Goal: Information Seeking & Learning: Compare options

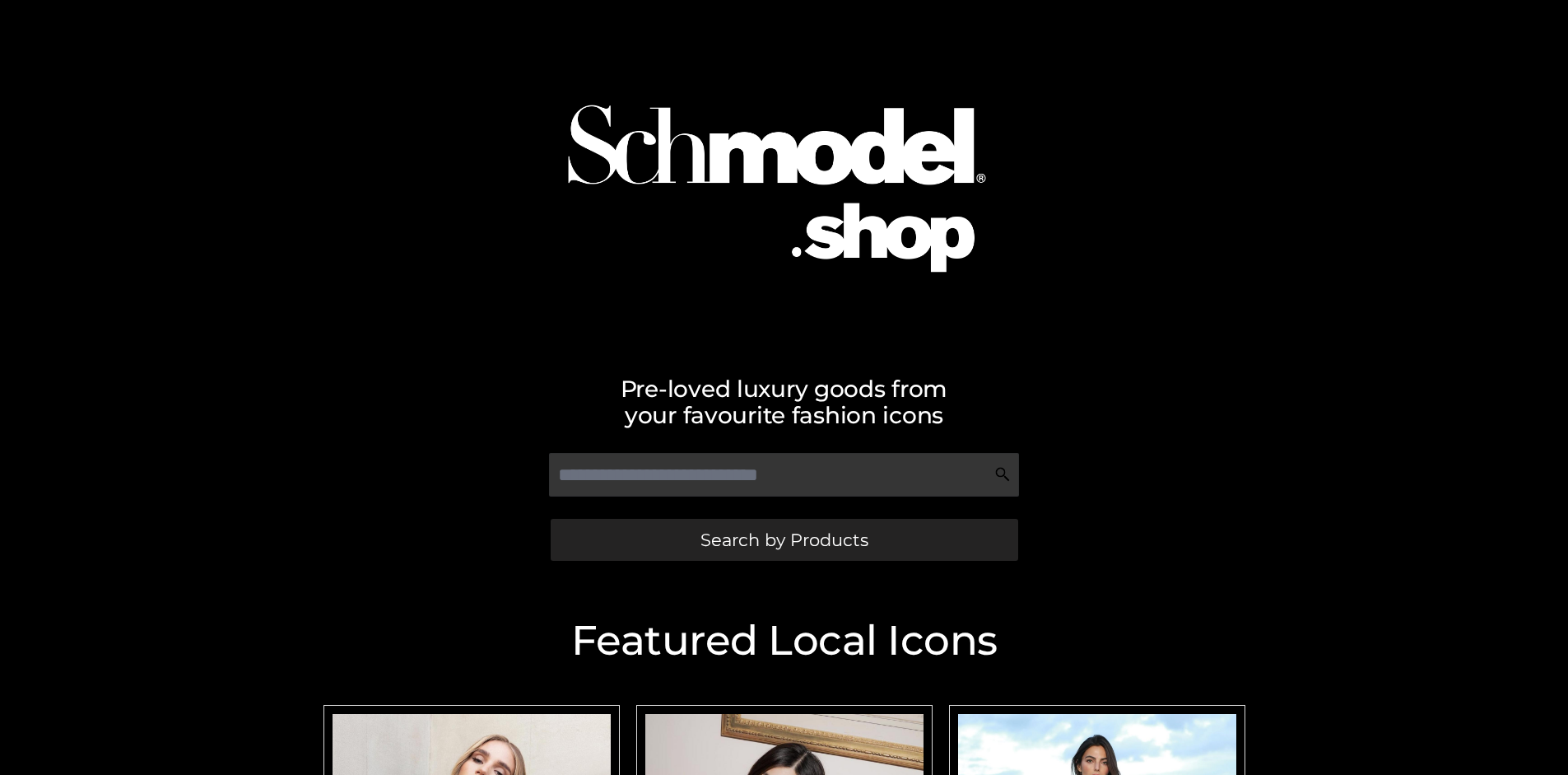
click at [784, 539] on span "Search by Products" at bounding box center [784, 539] width 168 height 17
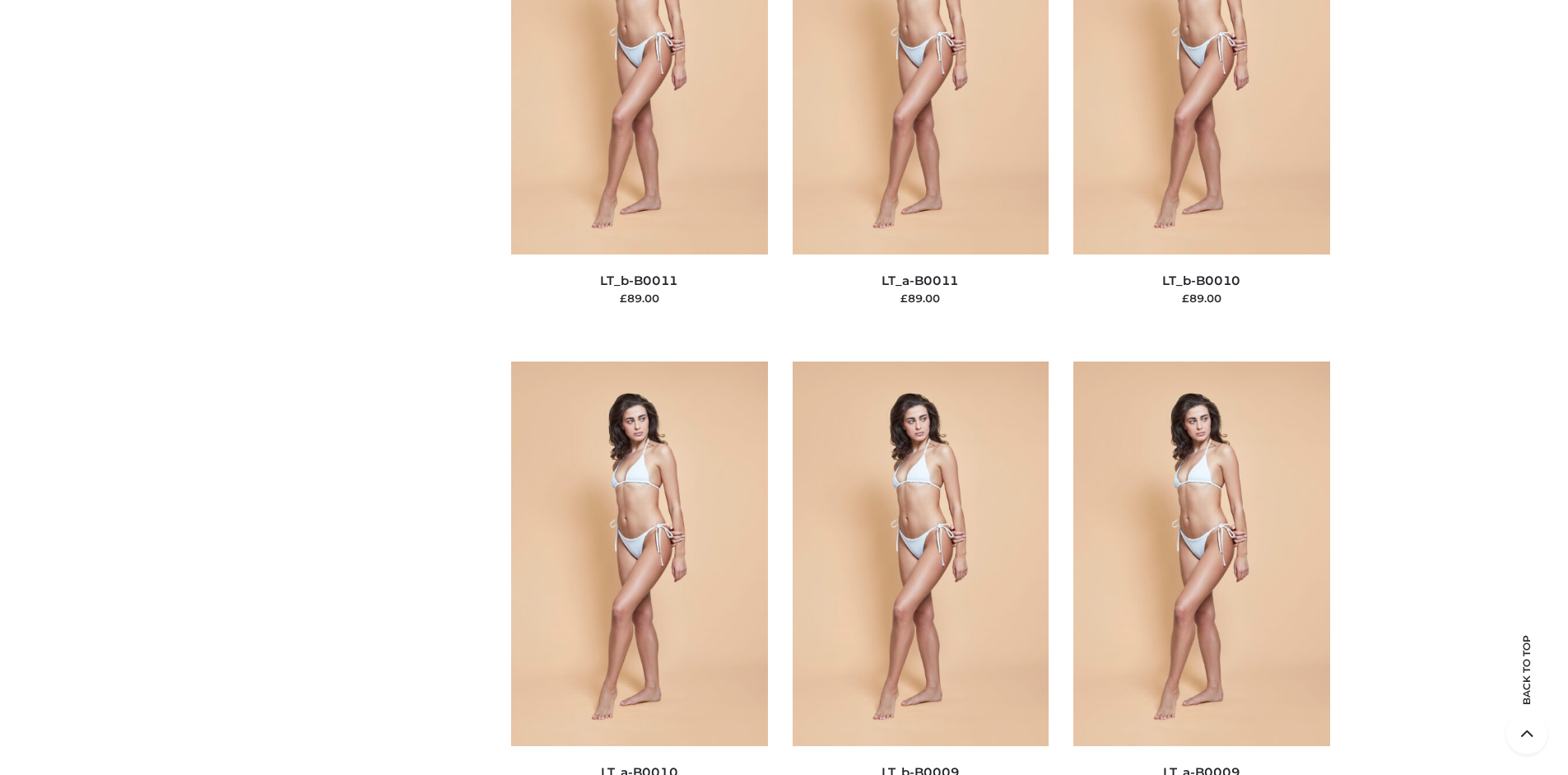
scroll to position [214, 0]
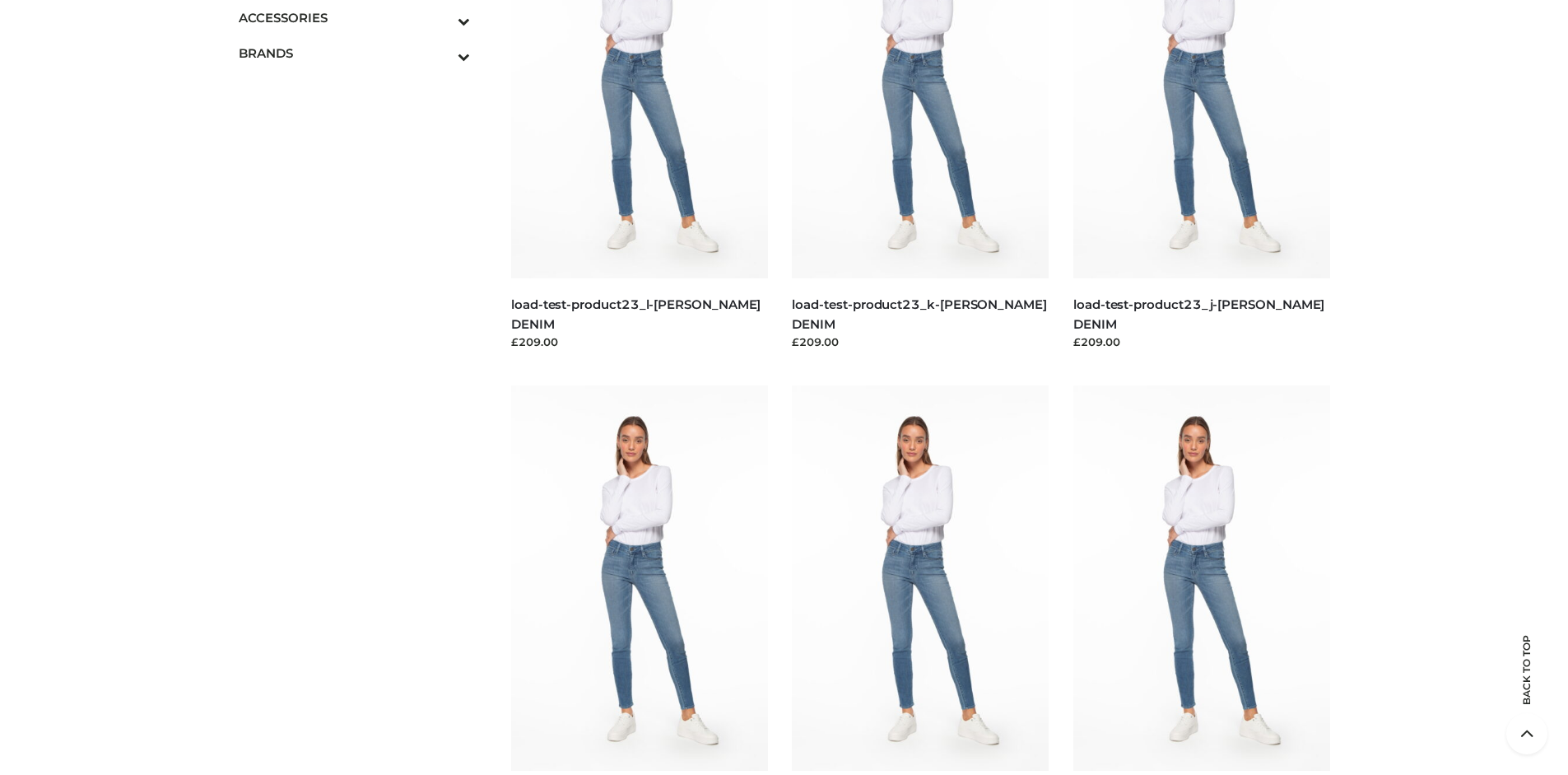
click at [441, 17] on icon "Toggle Submenu" at bounding box center [378, 21] width 184 height 19
click at [363, 88] on span "JEWELRY" at bounding box center [363, 88] width 215 height 19
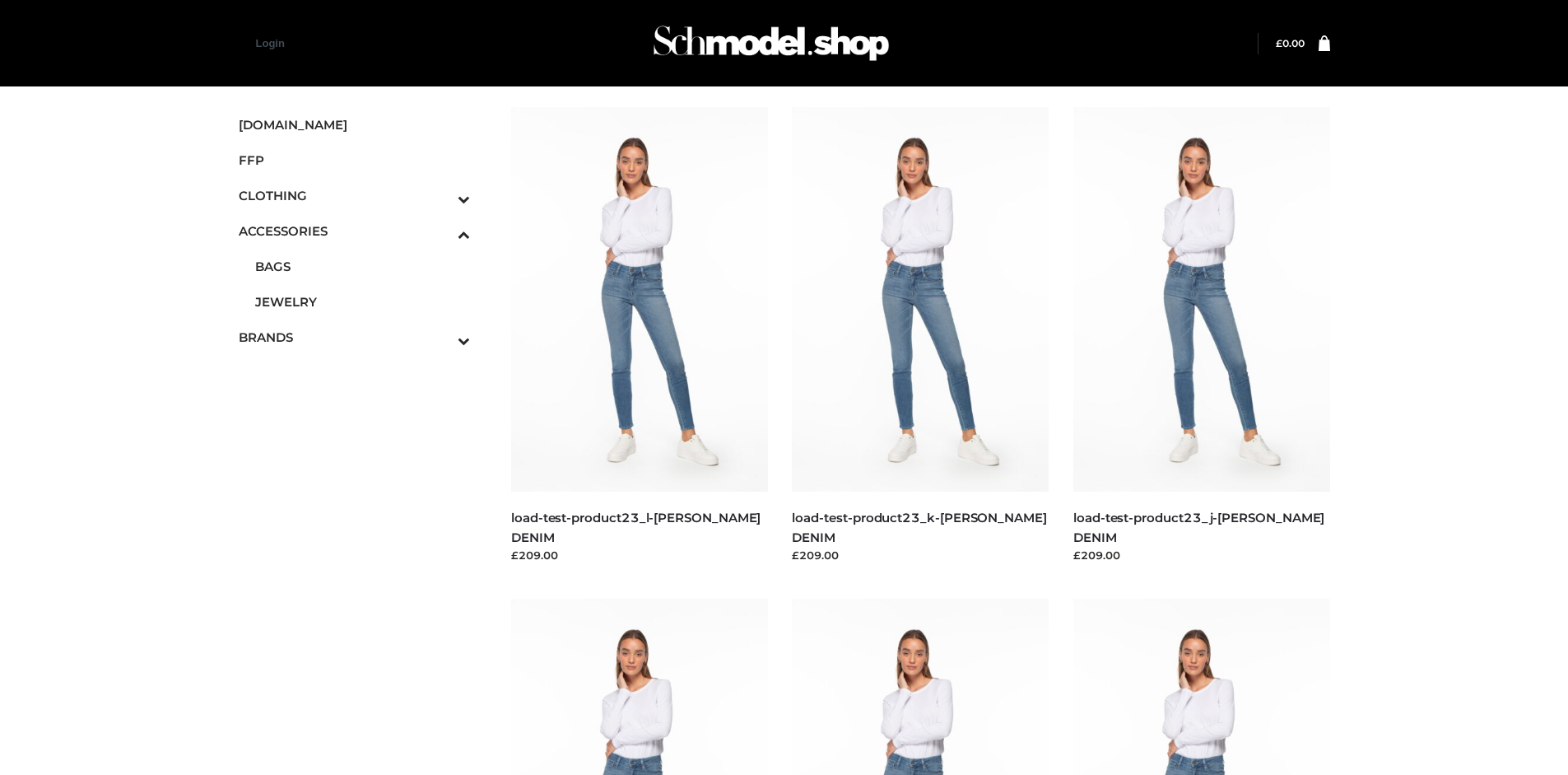
scroll to position [3760, 0]
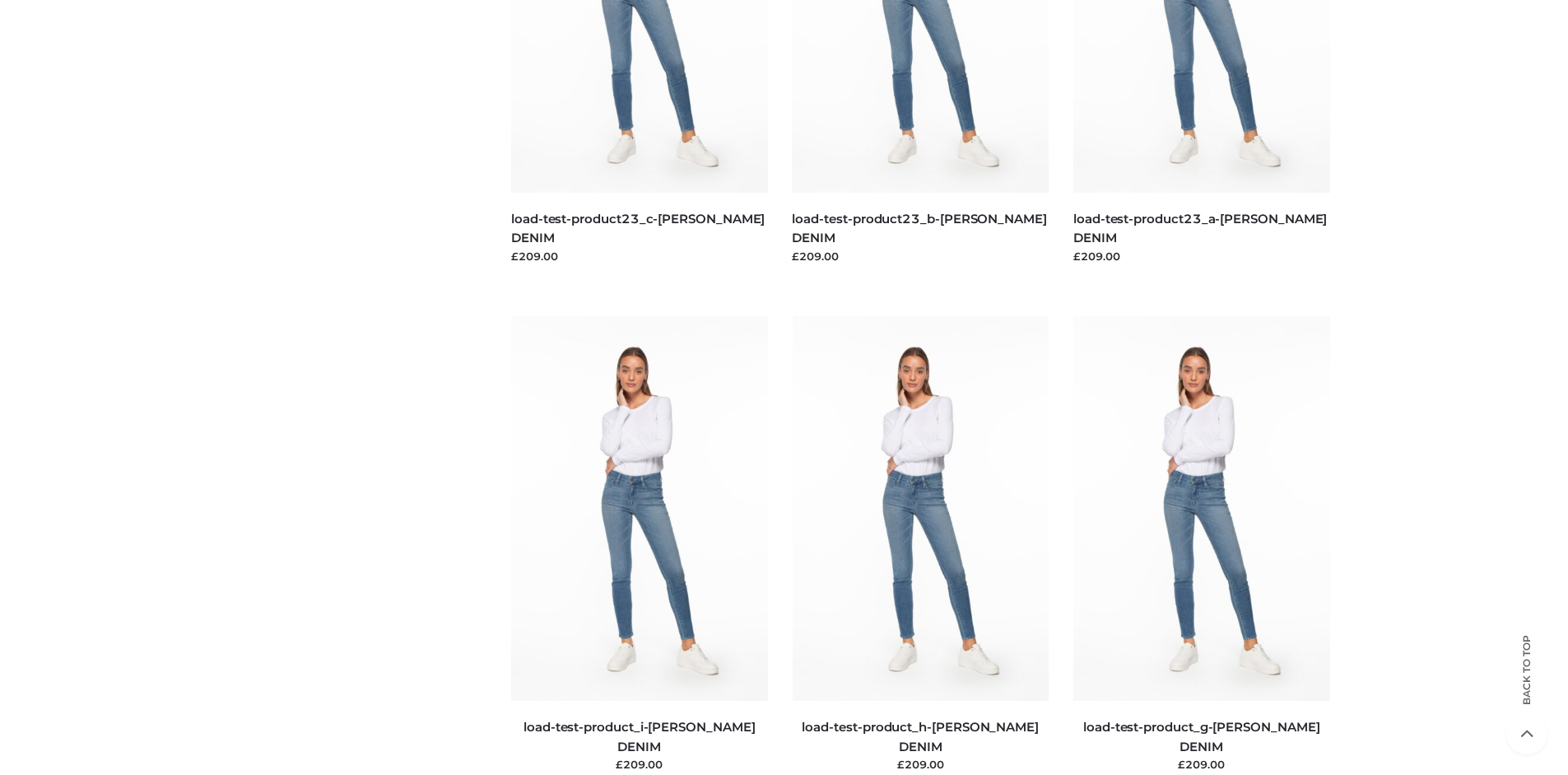
click at [921, 545] on img at bounding box center [921, 508] width 257 height 385
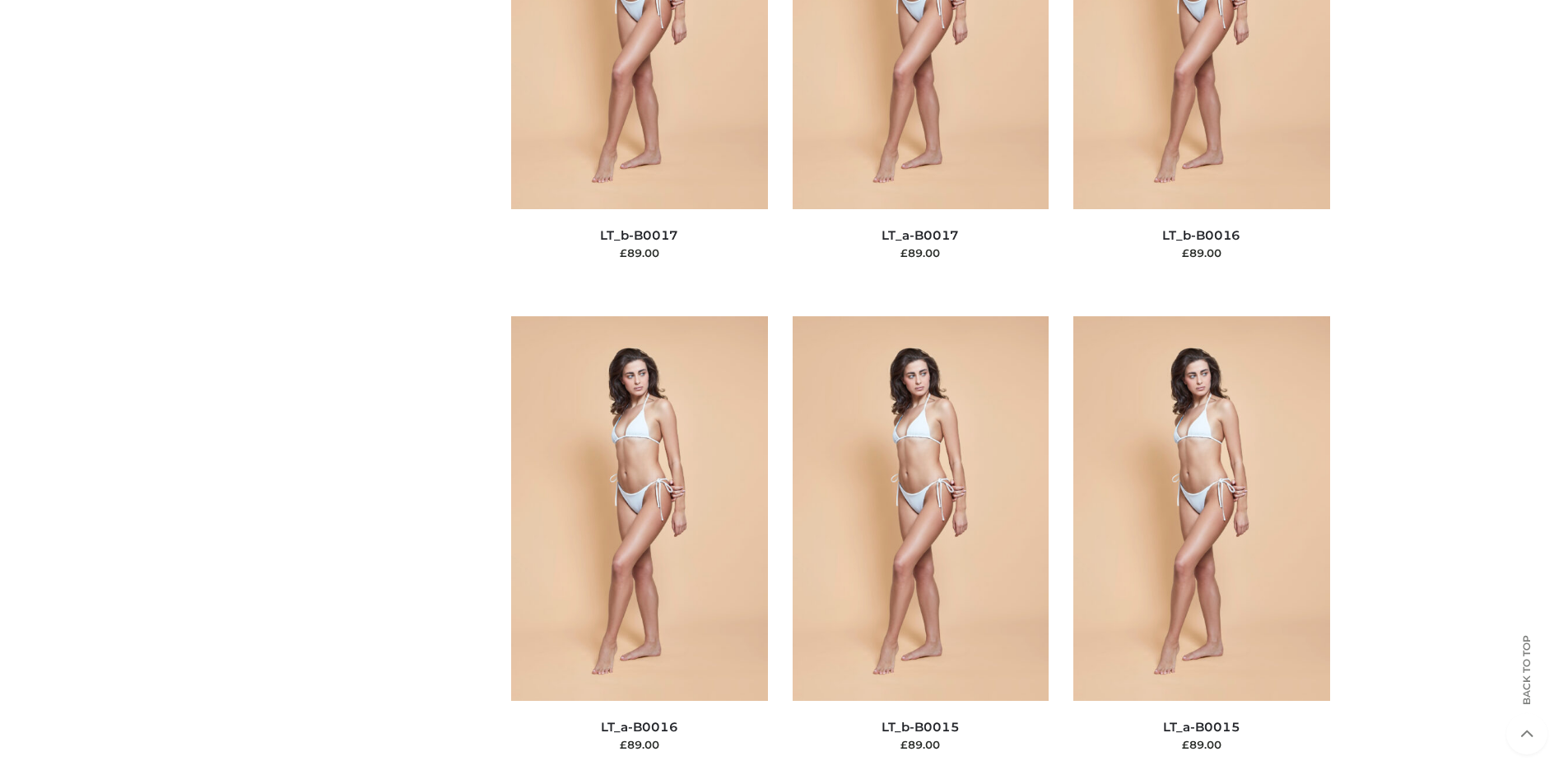
click at [639, 545] on img at bounding box center [640, 508] width 257 height 385
click at [639, 544] on img at bounding box center [640, 507] width 257 height 385
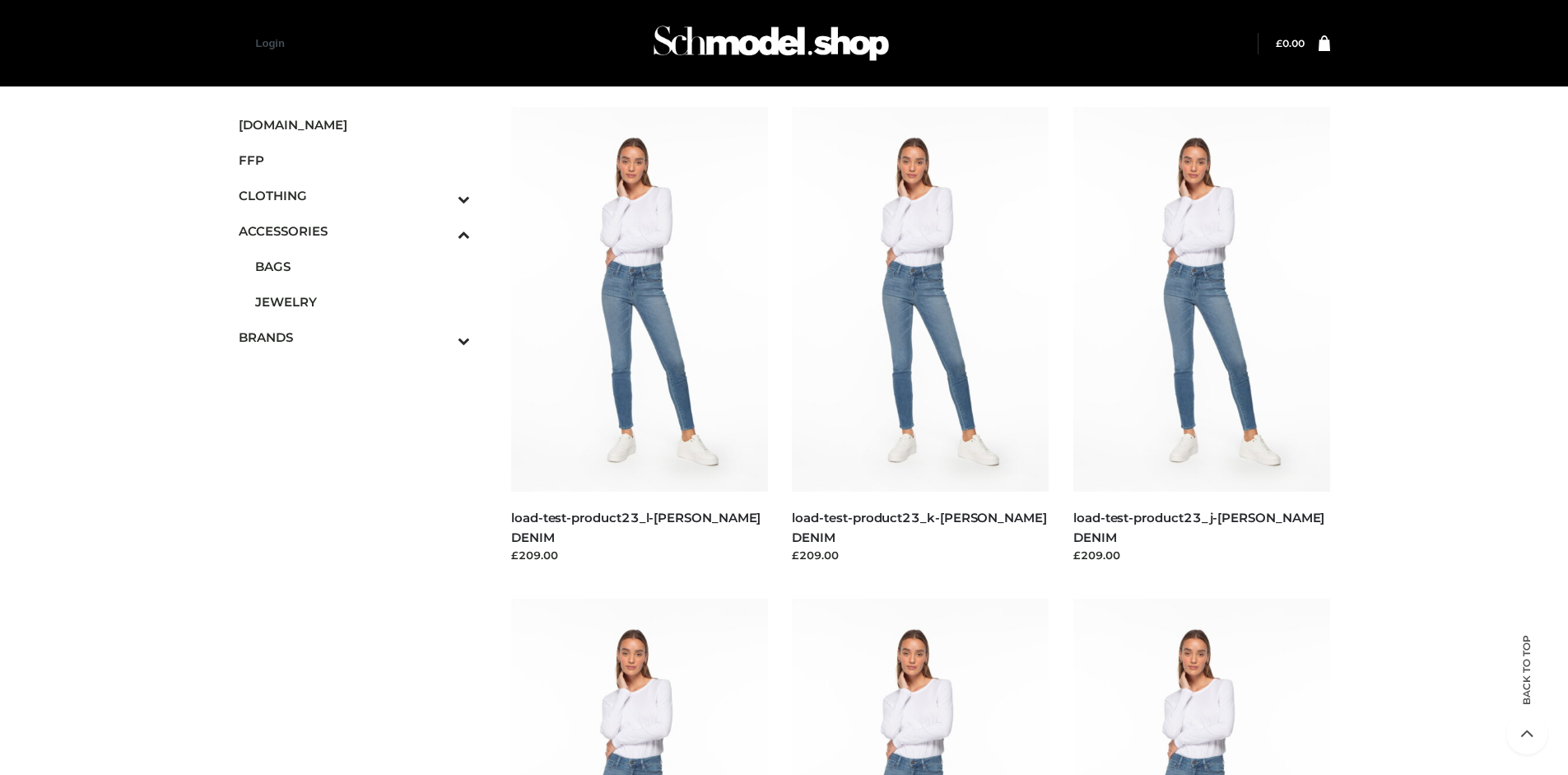
click at [441, 196] on icon "Toggle Submenu" at bounding box center [378, 198] width 184 height 19
click at [363, 231] on span "DRESSES" at bounding box center [363, 231] width 215 height 19
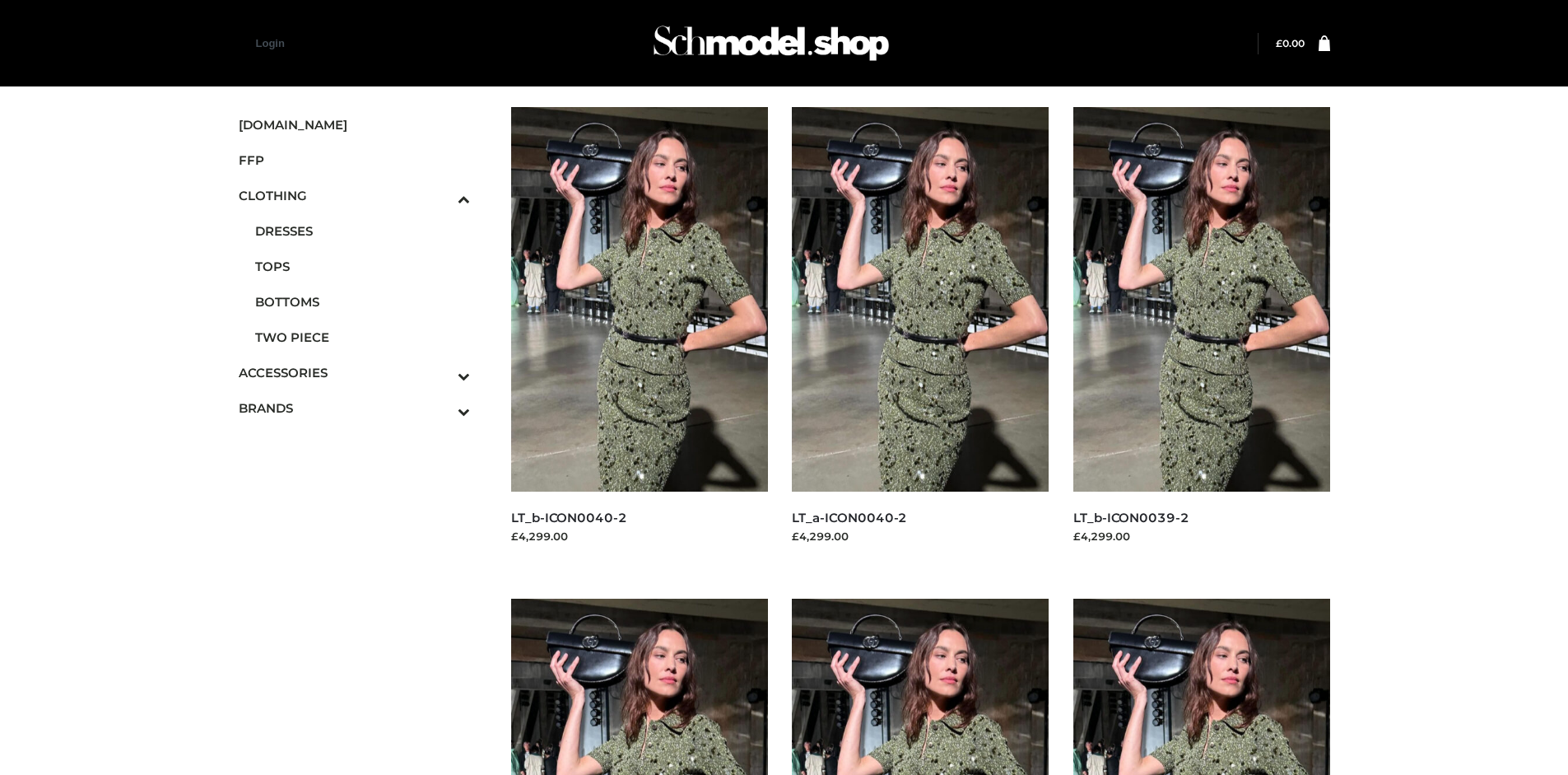
scroll to position [1267, 0]
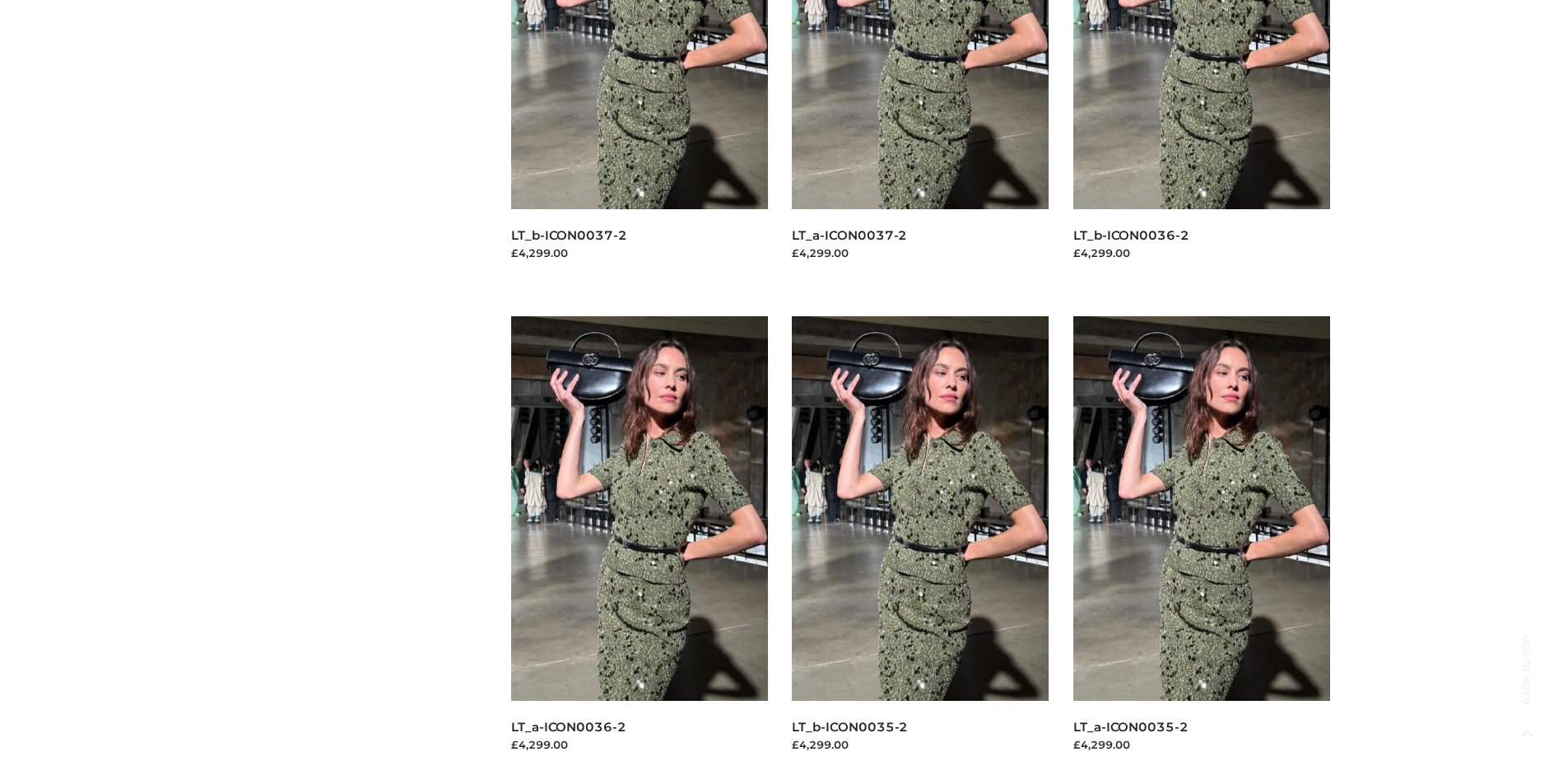
click at [639, 545] on img at bounding box center [640, 508] width 257 height 385
click at [1201, 545] on img at bounding box center [1202, 508] width 257 height 385
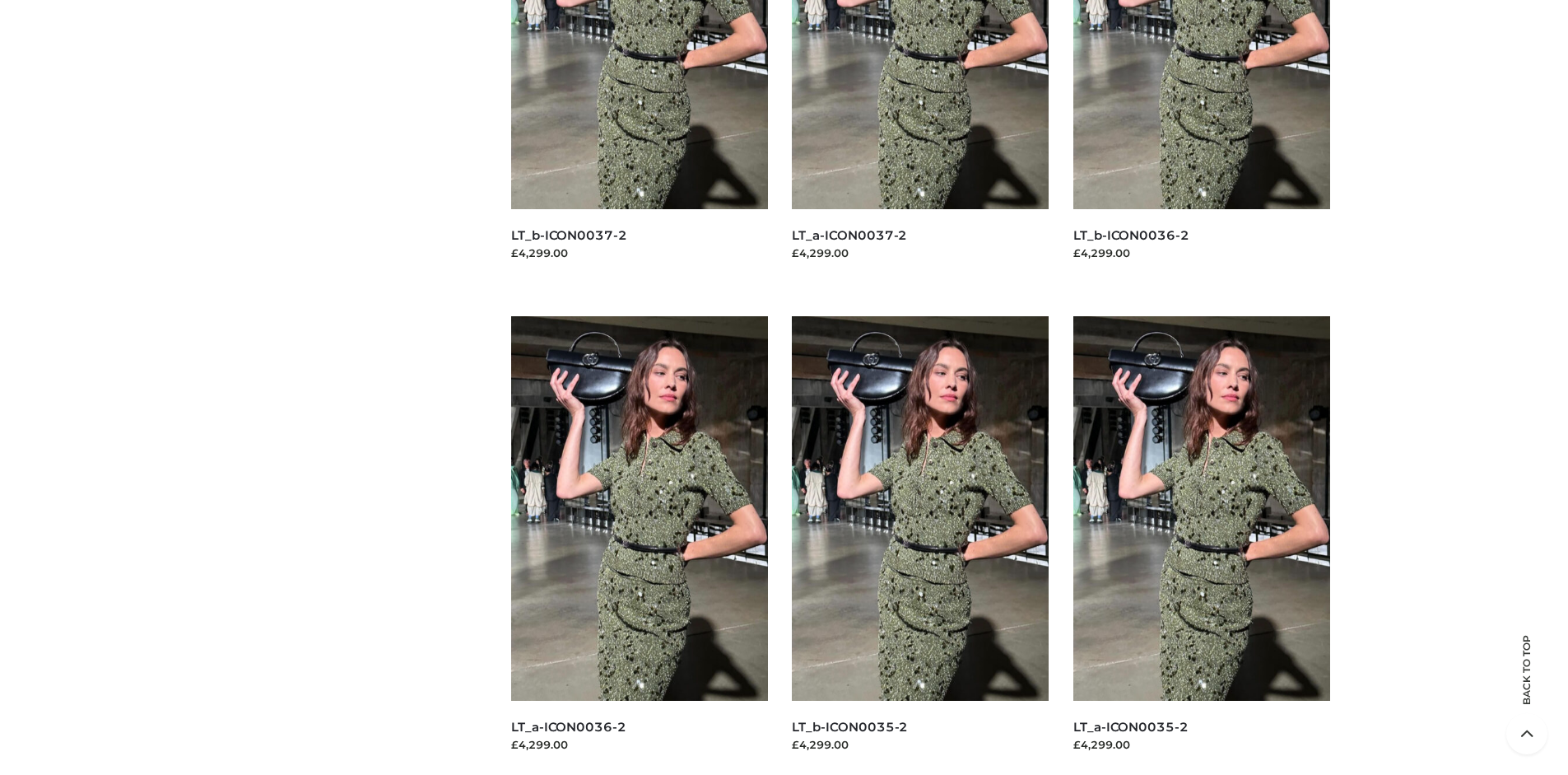
click at [921, 545] on img at bounding box center [920, 508] width 257 height 385
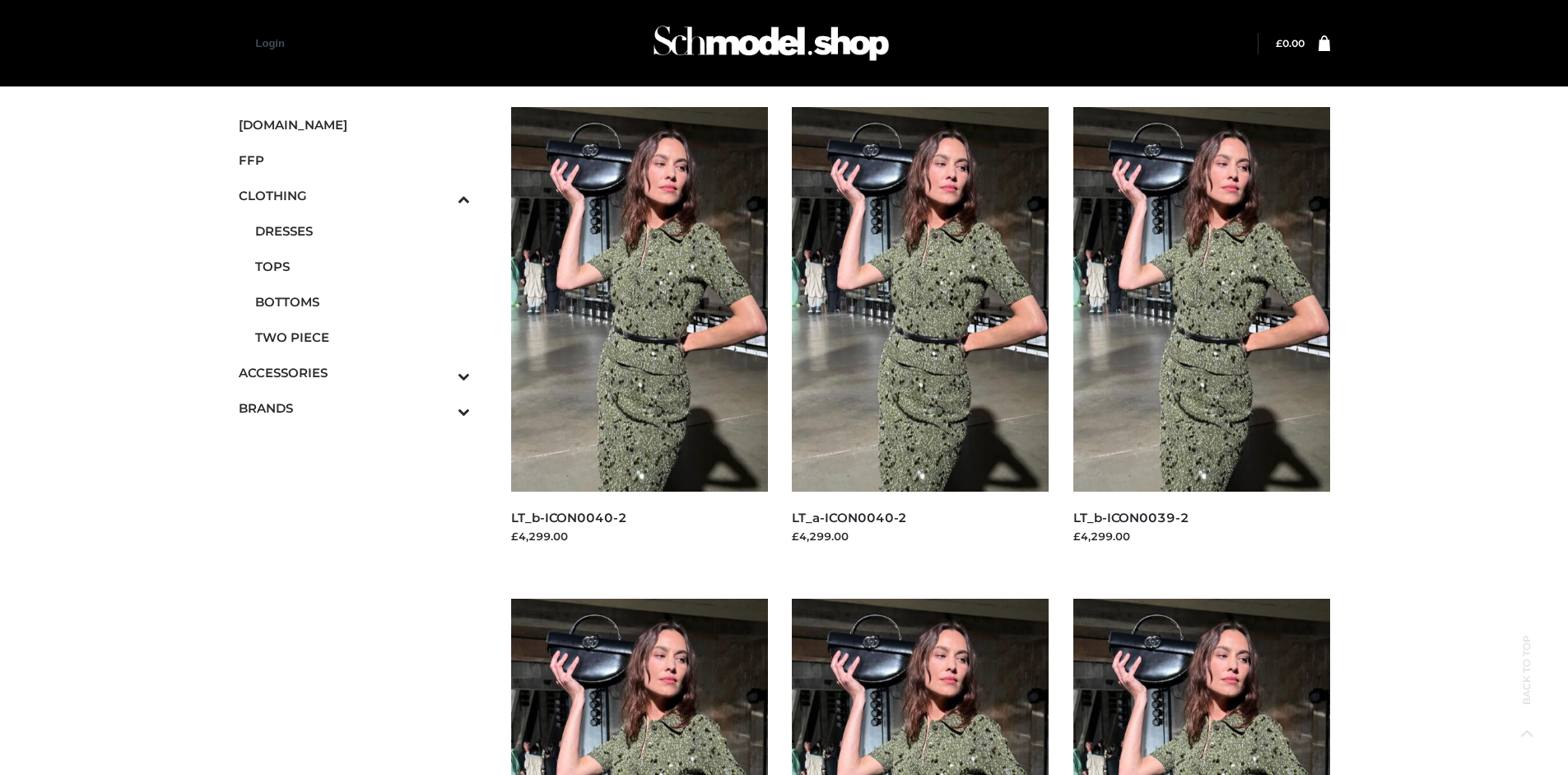
click at [441, 407] on icon "Toggle Submenu" at bounding box center [378, 411] width 184 height 19
click at [363, 337] on span "PARKERSMITH" at bounding box center [363, 337] width 215 height 19
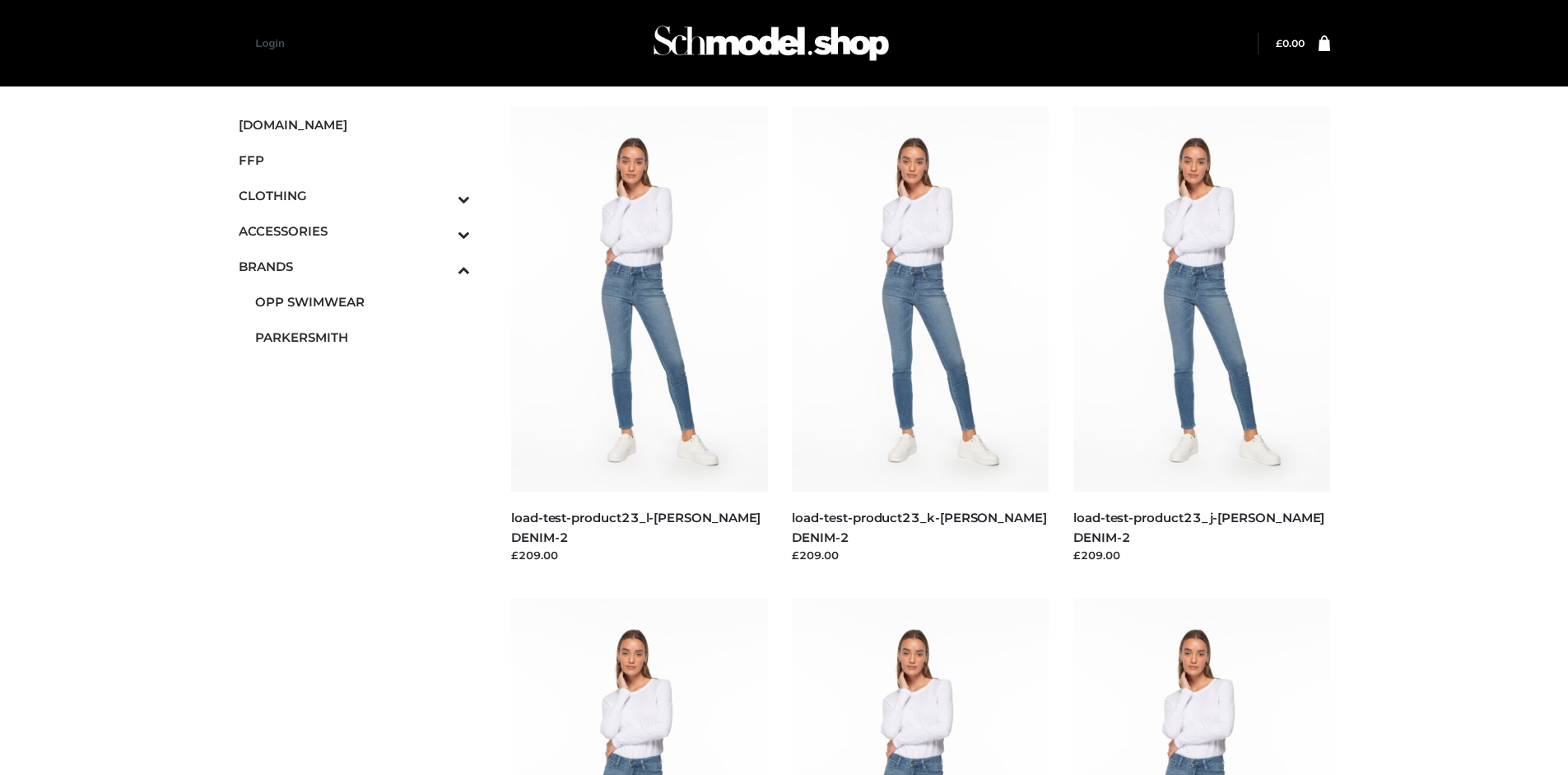
scroll to position [1267, 0]
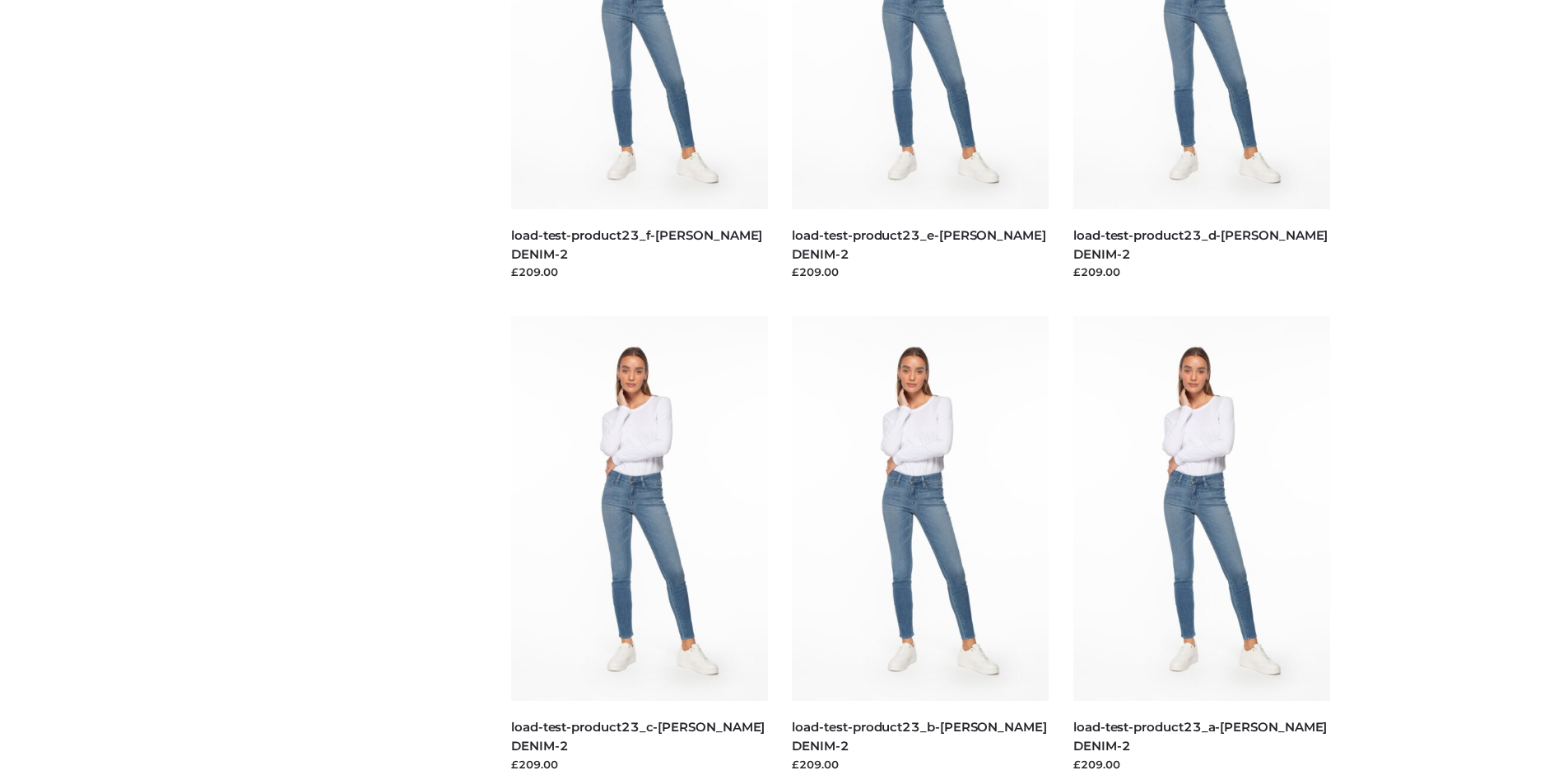
click at [1201, 545] on img at bounding box center [1202, 508] width 257 height 385
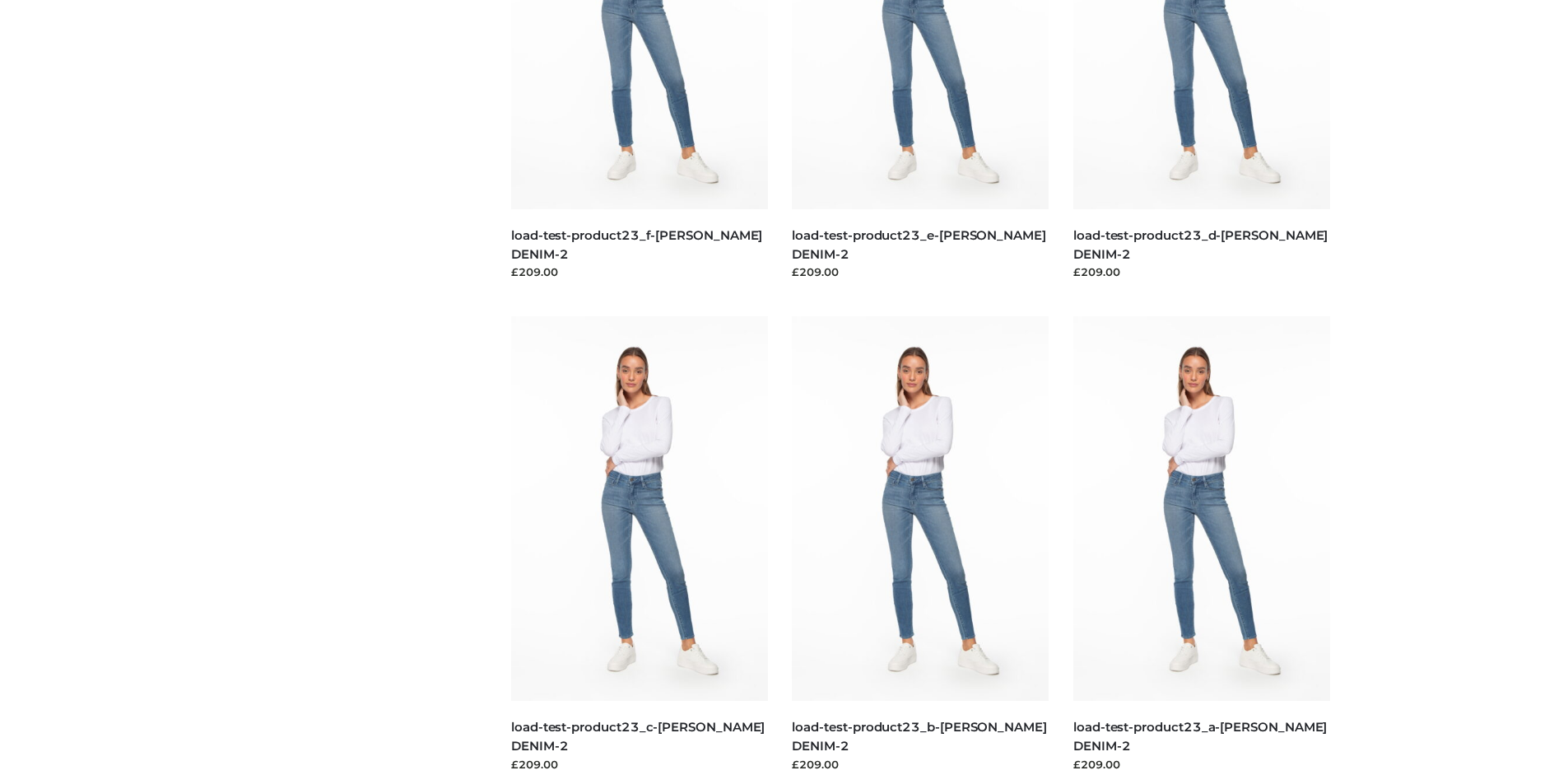
click at [639, 545] on img at bounding box center [640, 508] width 257 height 385
click at [1201, 545] on img at bounding box center [1202, 508] width 257 height 385
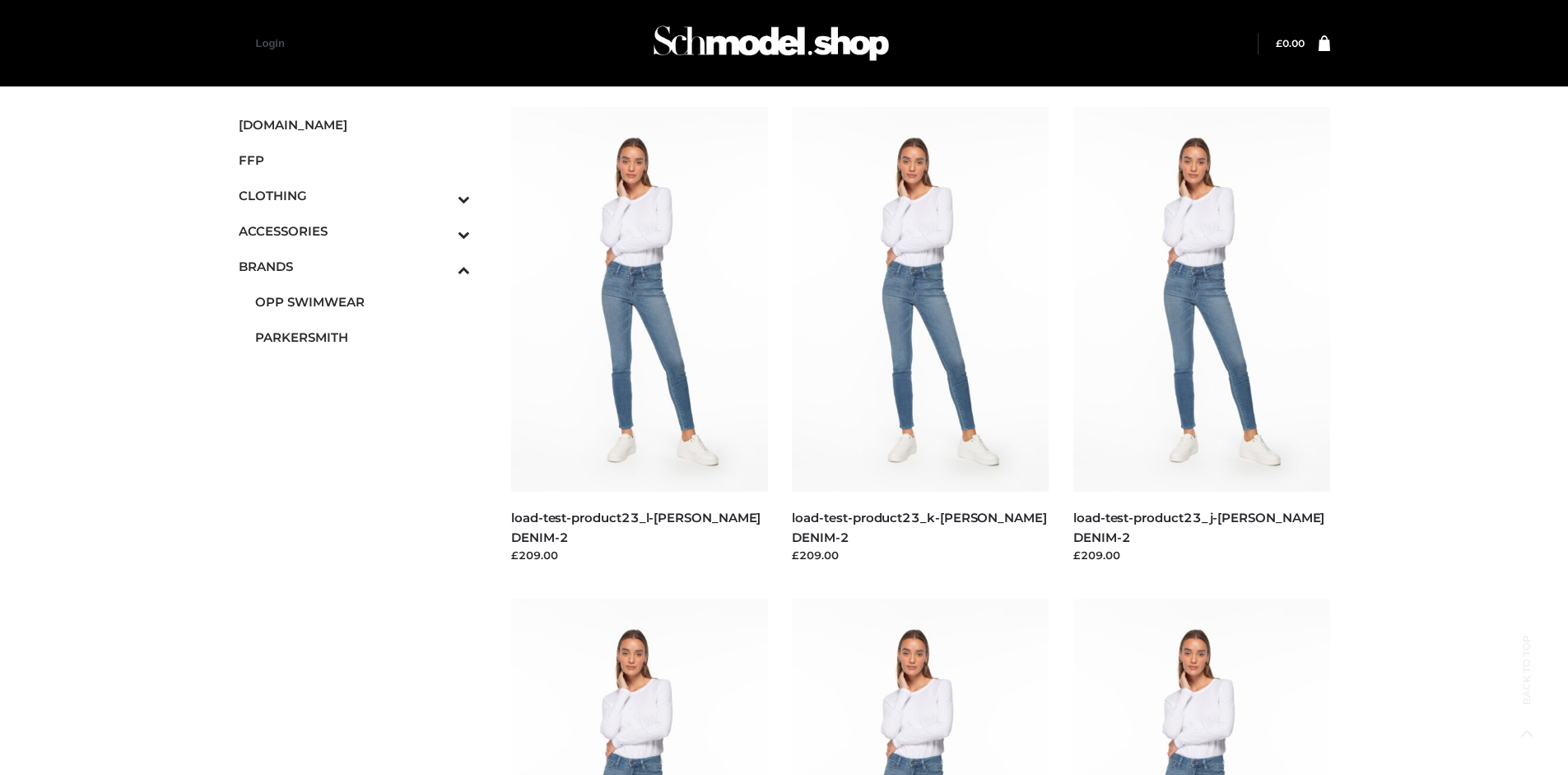
click at [354, 160] on span "FFP" at bounding box center [355, 161] width 233 height 19
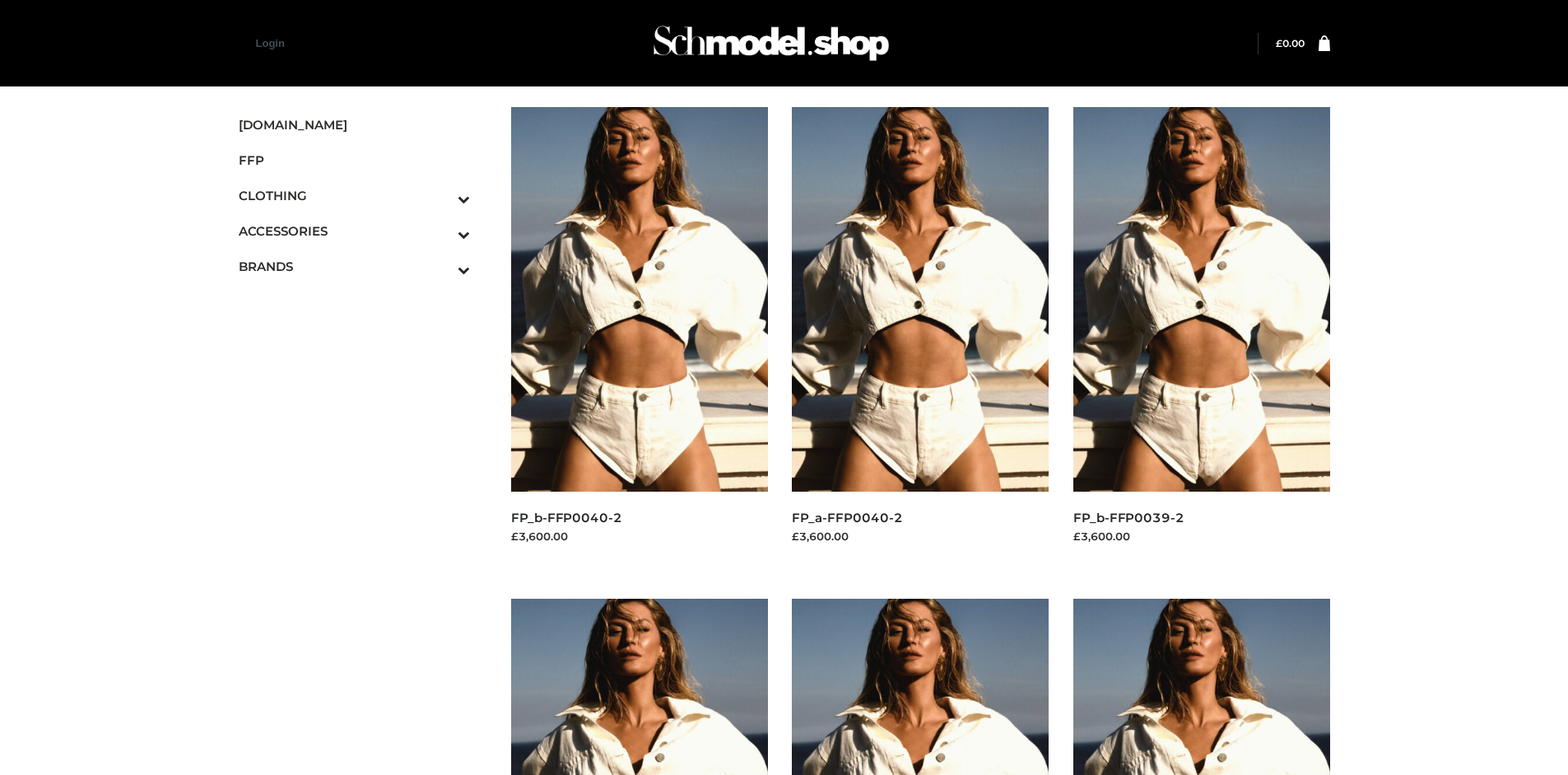
scroll to position [775, 0]
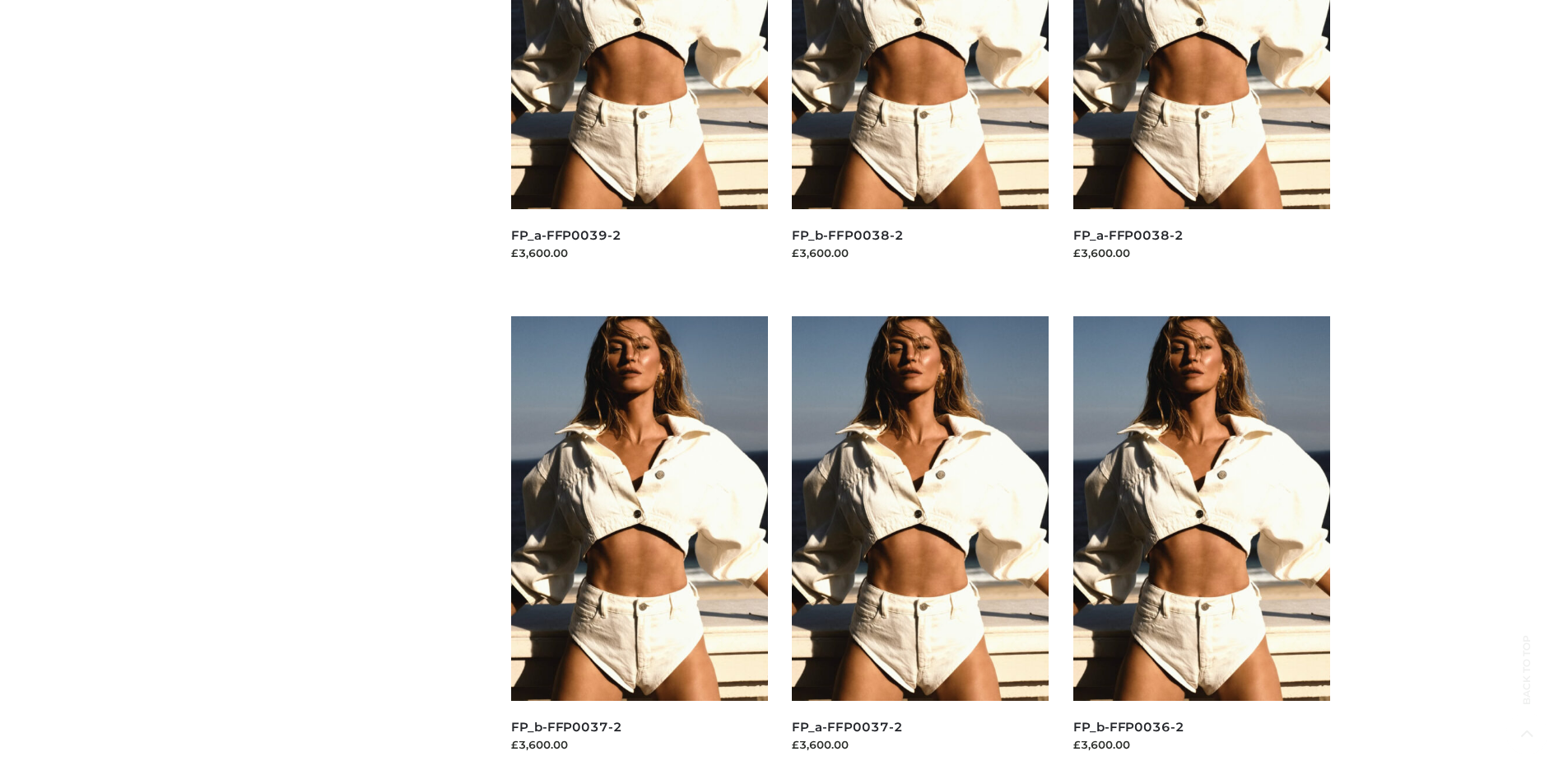
click at [1201, 545] on img at bounding box center [1202, 508] width 257 height 385
click at [921, 545] on img at bounding box center [920, 508] width 257 height 385
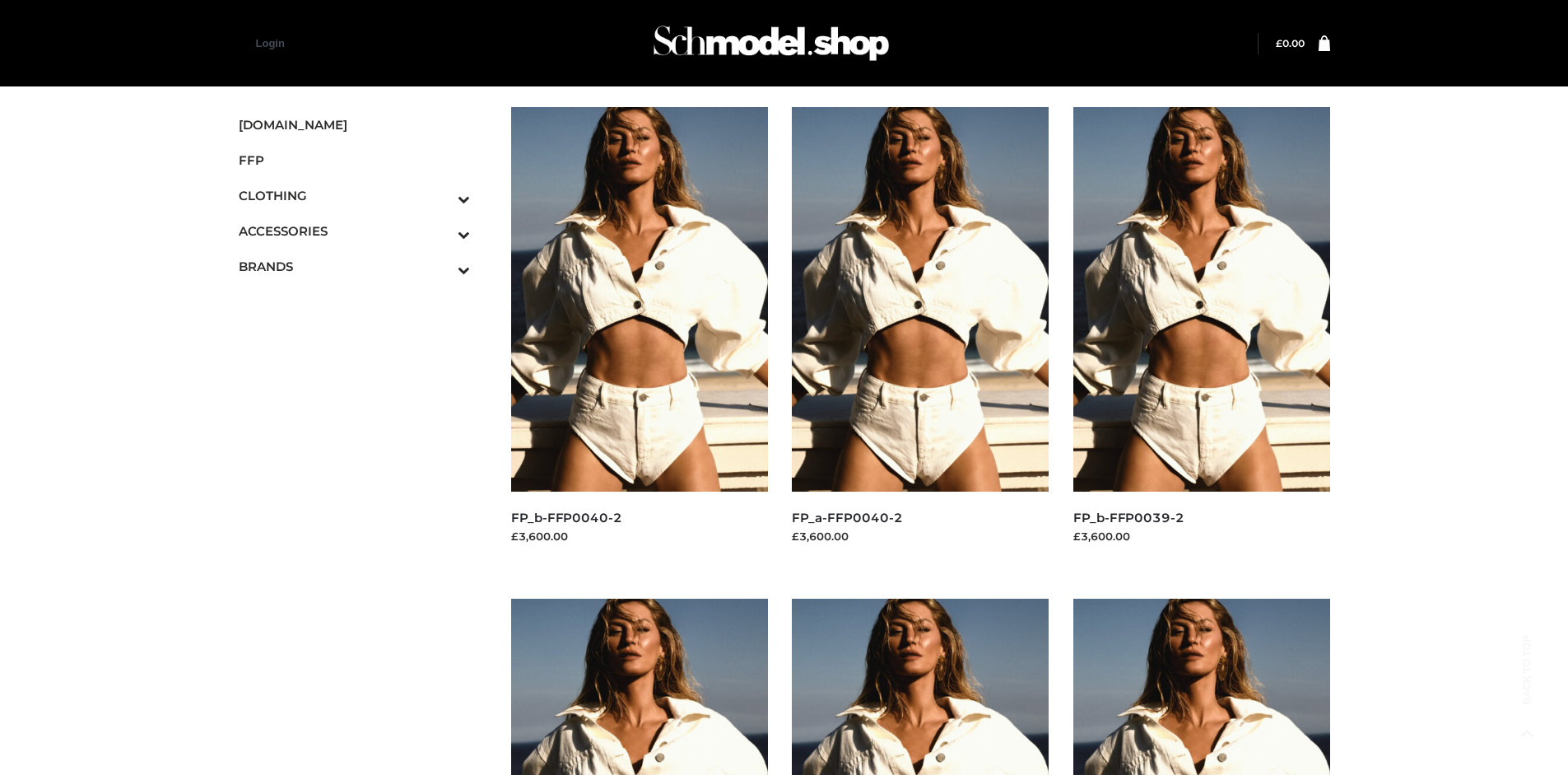
click at [639, 336] on img at bounding box center [640, 299] width 257 height 385
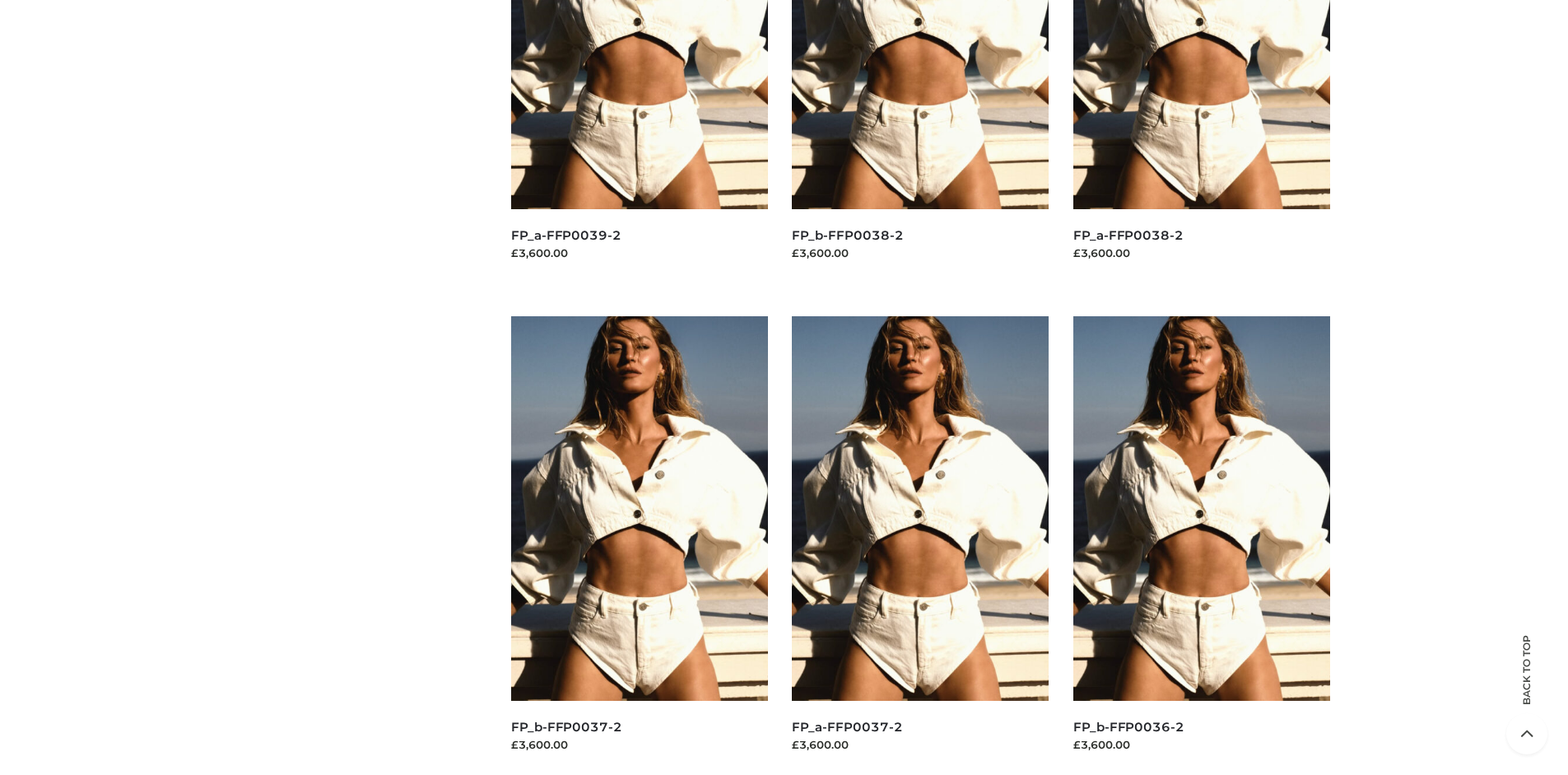
click at [639, 545] on img at bounding box center [640, 508] width 257 height 385
